Goal: Navigation & Orientation: Find specific page/section

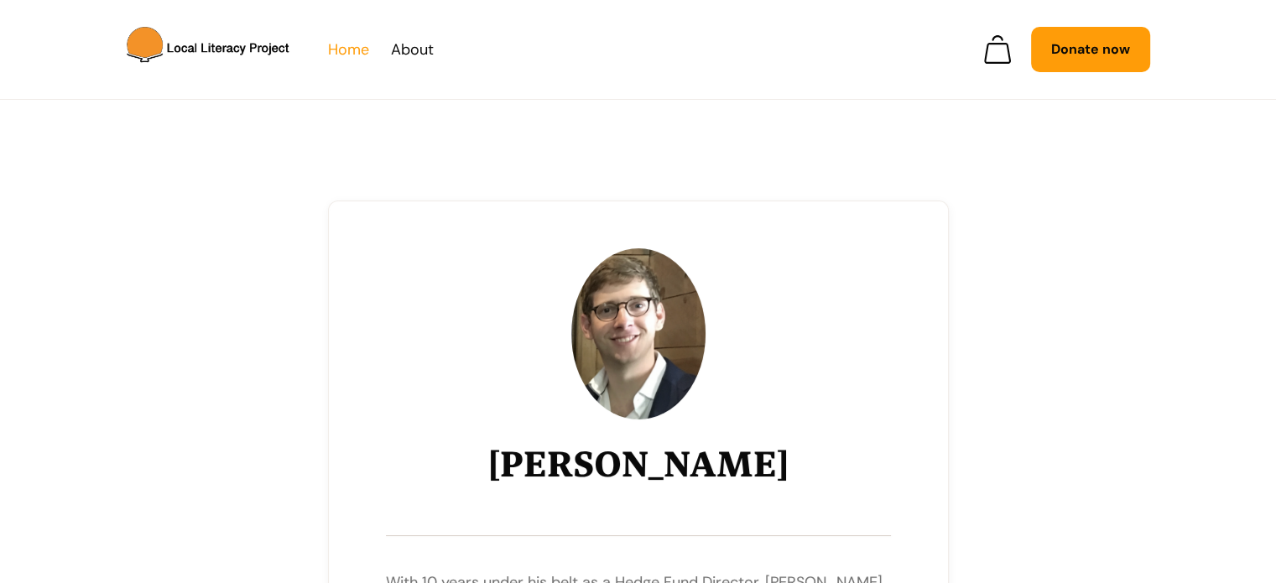
click at [360, 46] on link "Home" at bounding box center [348, 49] width 41 height 25
click at [346, 56] on link "Home" at bounding box center [348, 49] width 41 height 25
click at [367, 48] on link "Home" at bounding box center [348, 49] width 41 height 25
click at [265, 53] on img "home" at bounding box center [210, 50] width 161 height 44
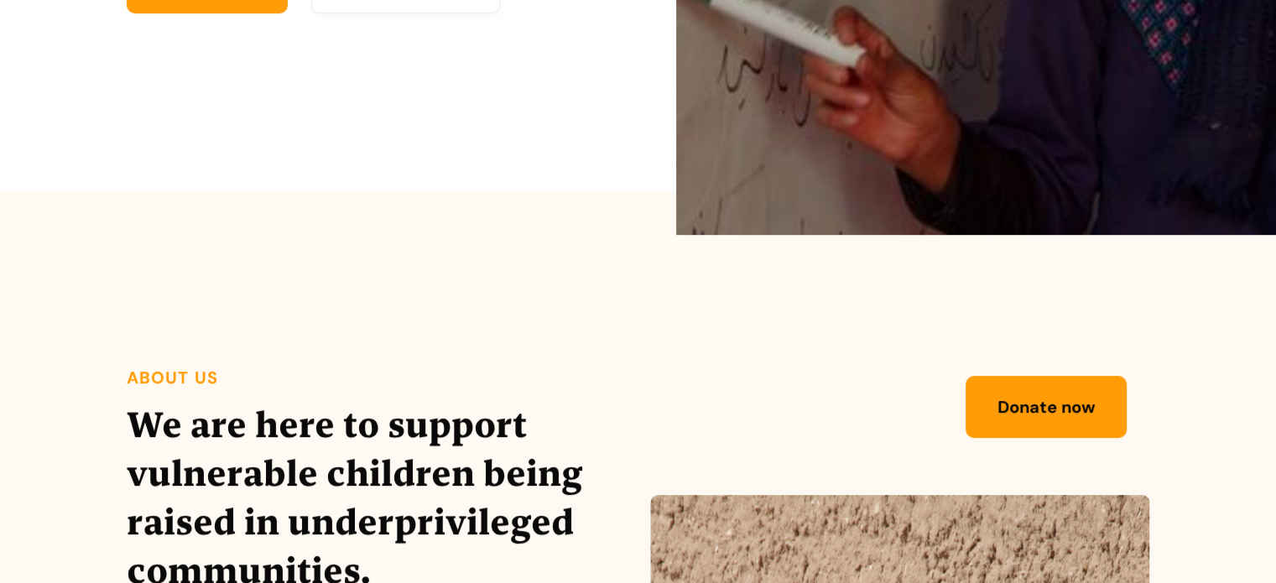
scroll to position [680, 0]
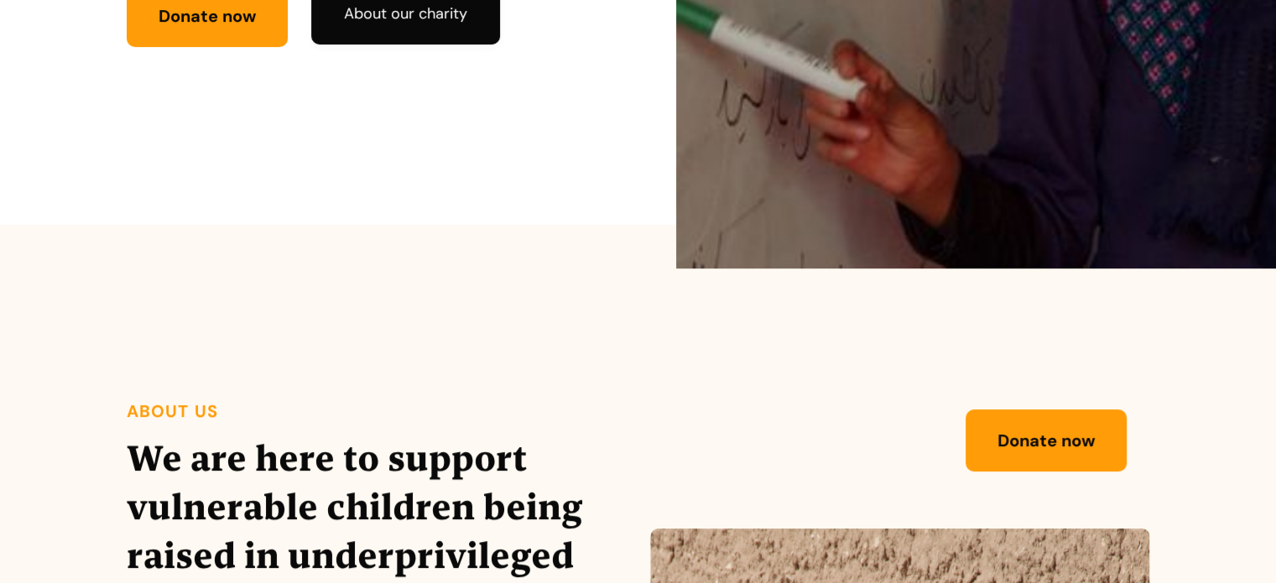
click at [406, 34] on link "About our charity" at bounding box center [405, 13] width 189 height 62
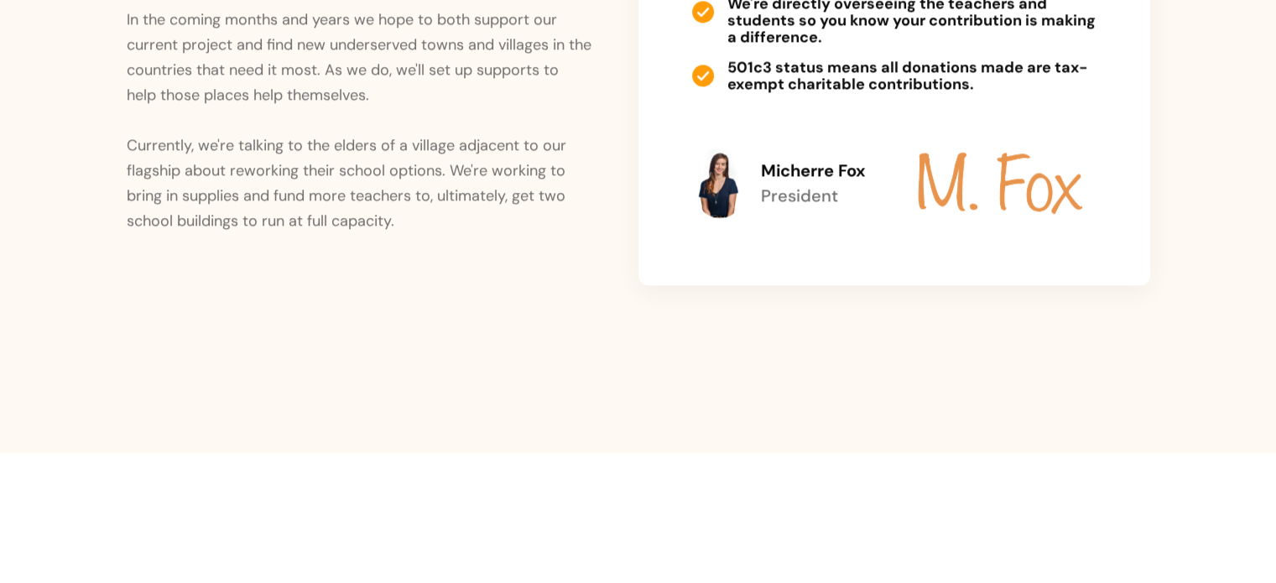
scroll to position [2157, 0]
